Goal: Transaction & Acquisition: Obtain resource

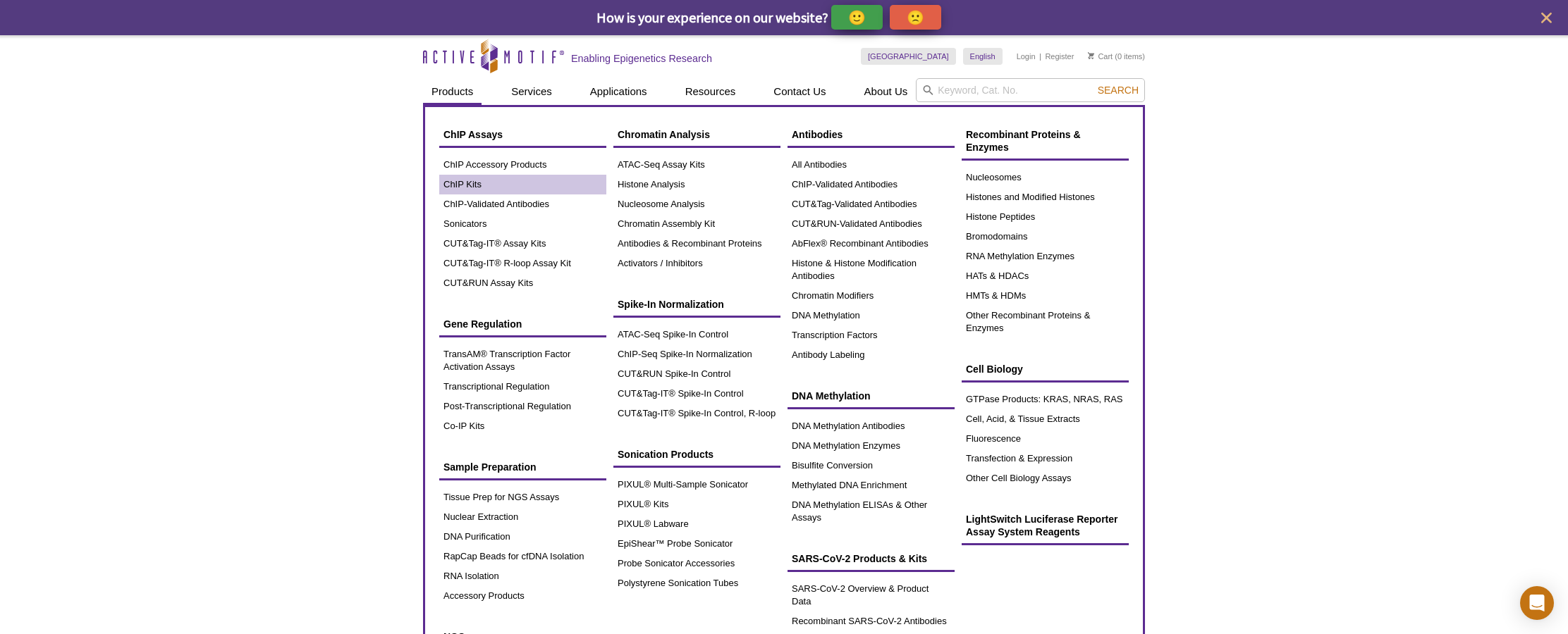
click at [469, 184] on link "ChIP Kits" at bounding box center [522, 185] width 167 height 20
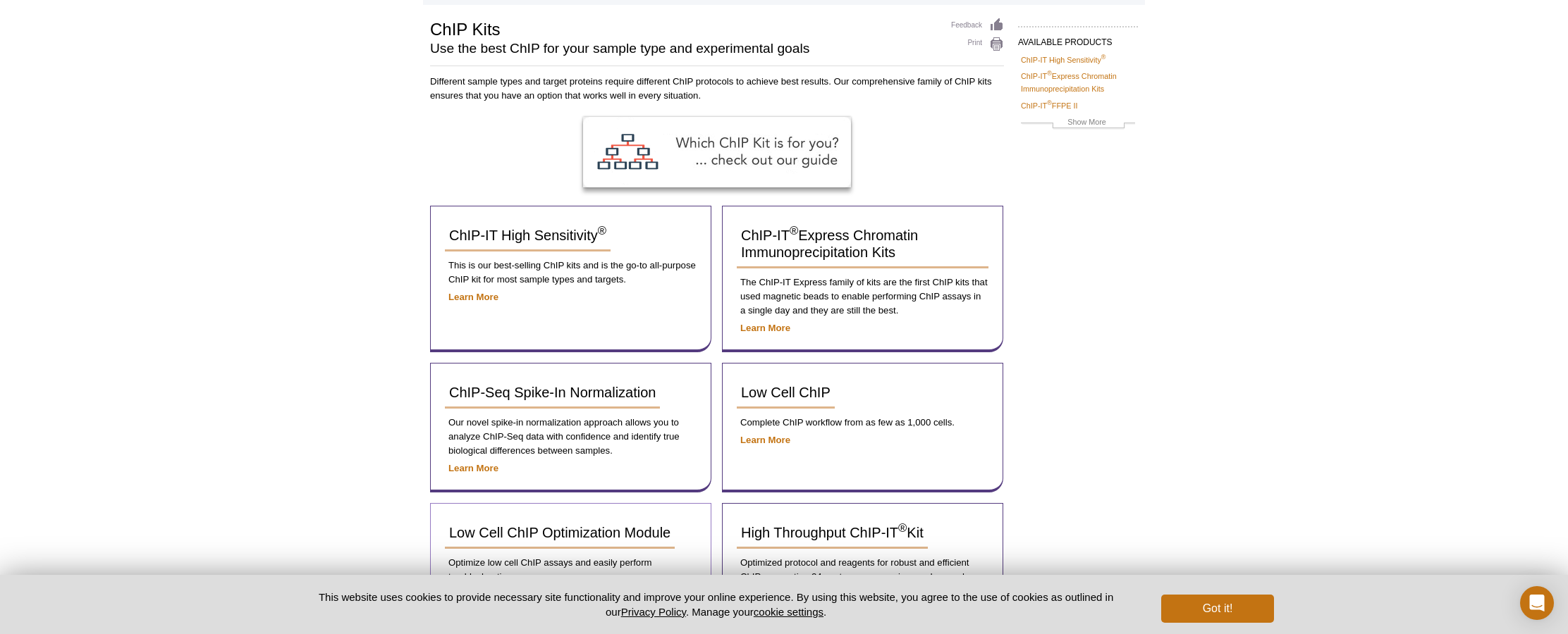
scroll to position [85, 0]
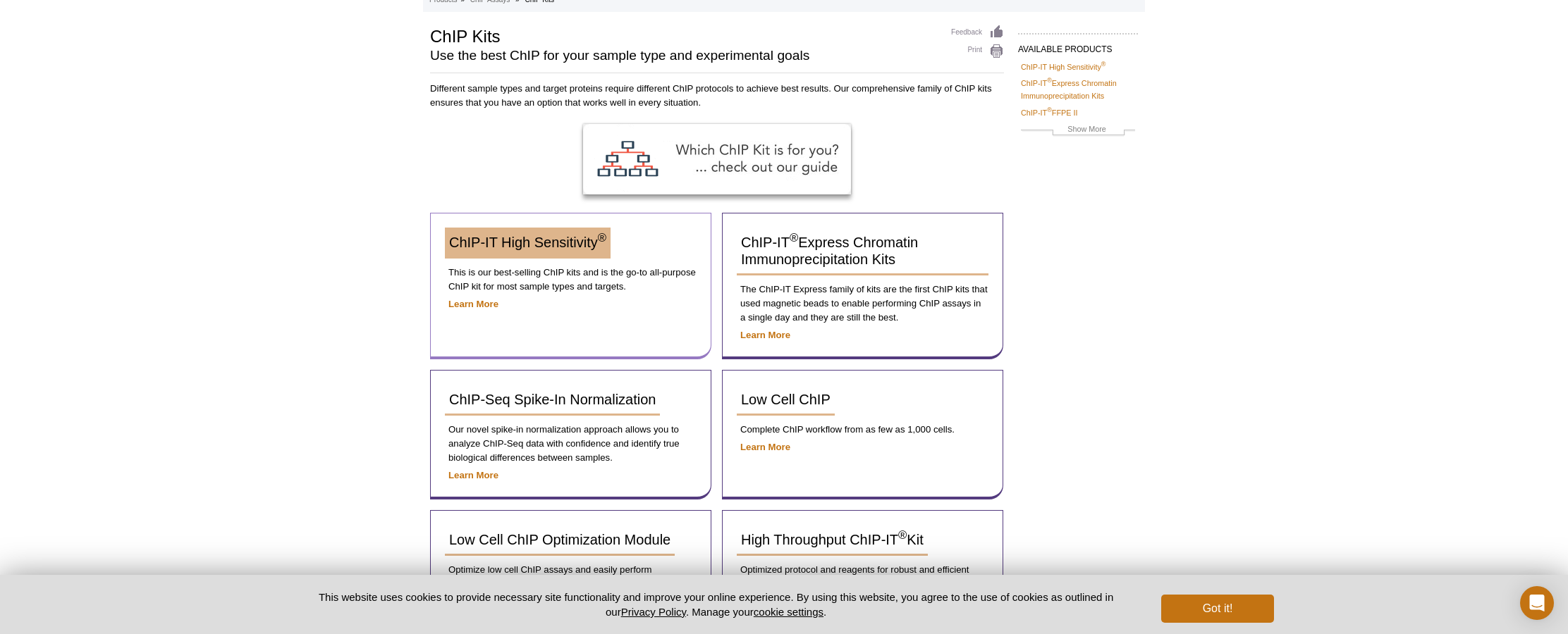
click at [557, 247] on span "ChIP-IT High Sensitivity ®" at bounding box center [528, 242] width 157 height 15
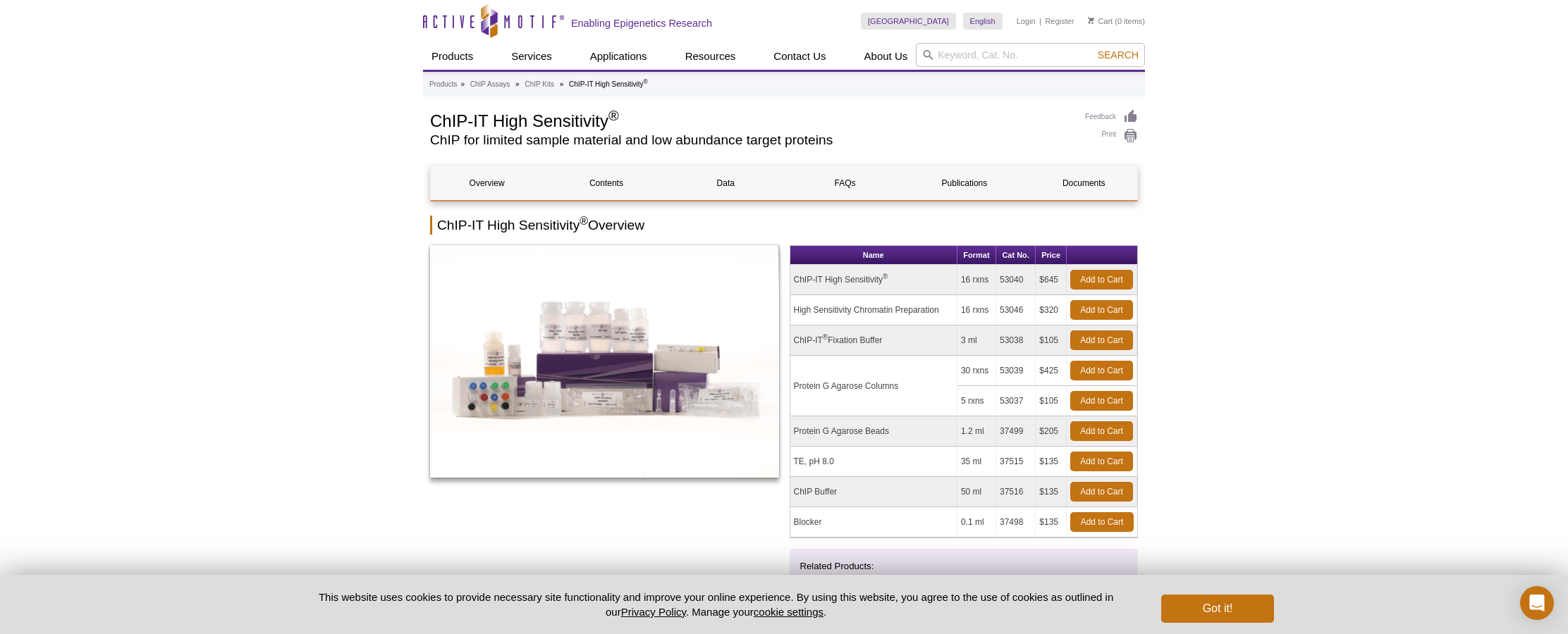
click at [575, 385] on img at bounding box center [604, 361] width 349 height 232
click at [1082, 185] on link "Documents" at bounding box center [1084, 183] width 112 height 34
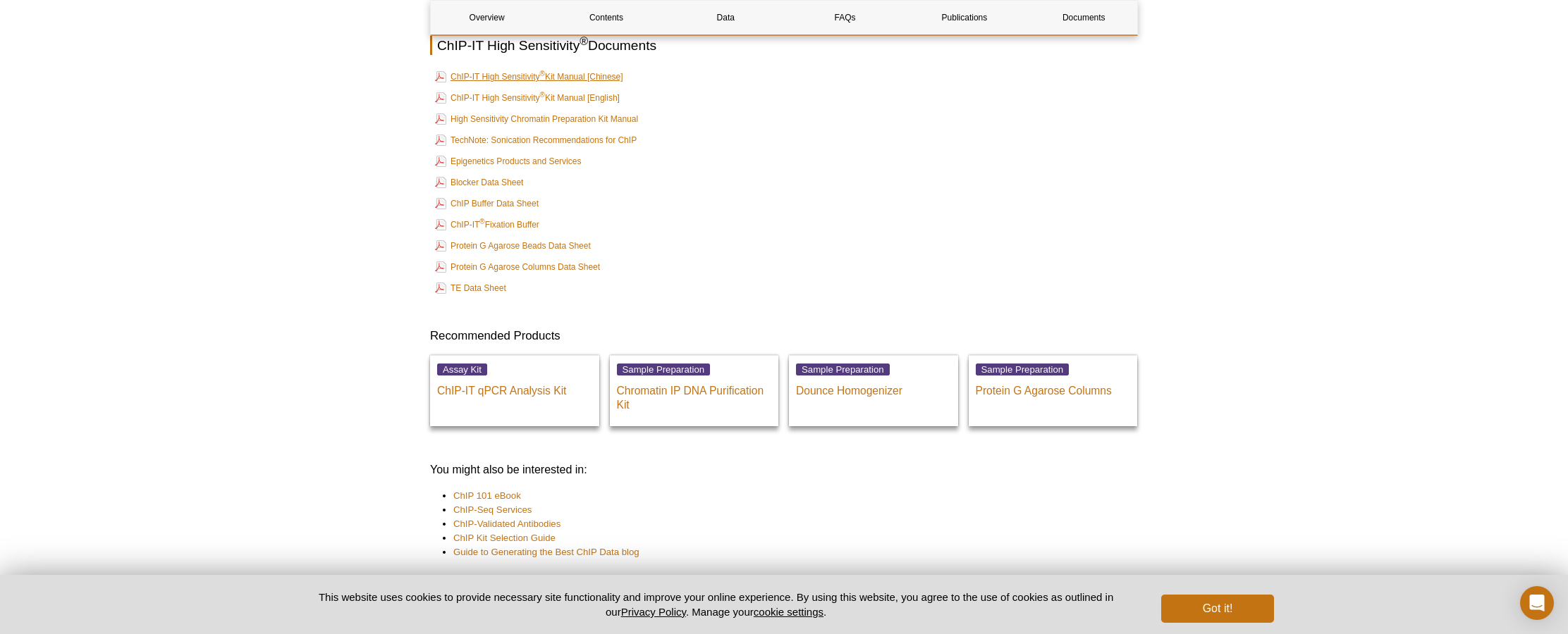
scroll to position [4713, 0]
click at [535, 85] on link "ChIP-IT High Sensitivity ® Kit Manual [Chinese]" at bounding box center [529, 76] width 189 height 17
